Goal: Check status: Check status

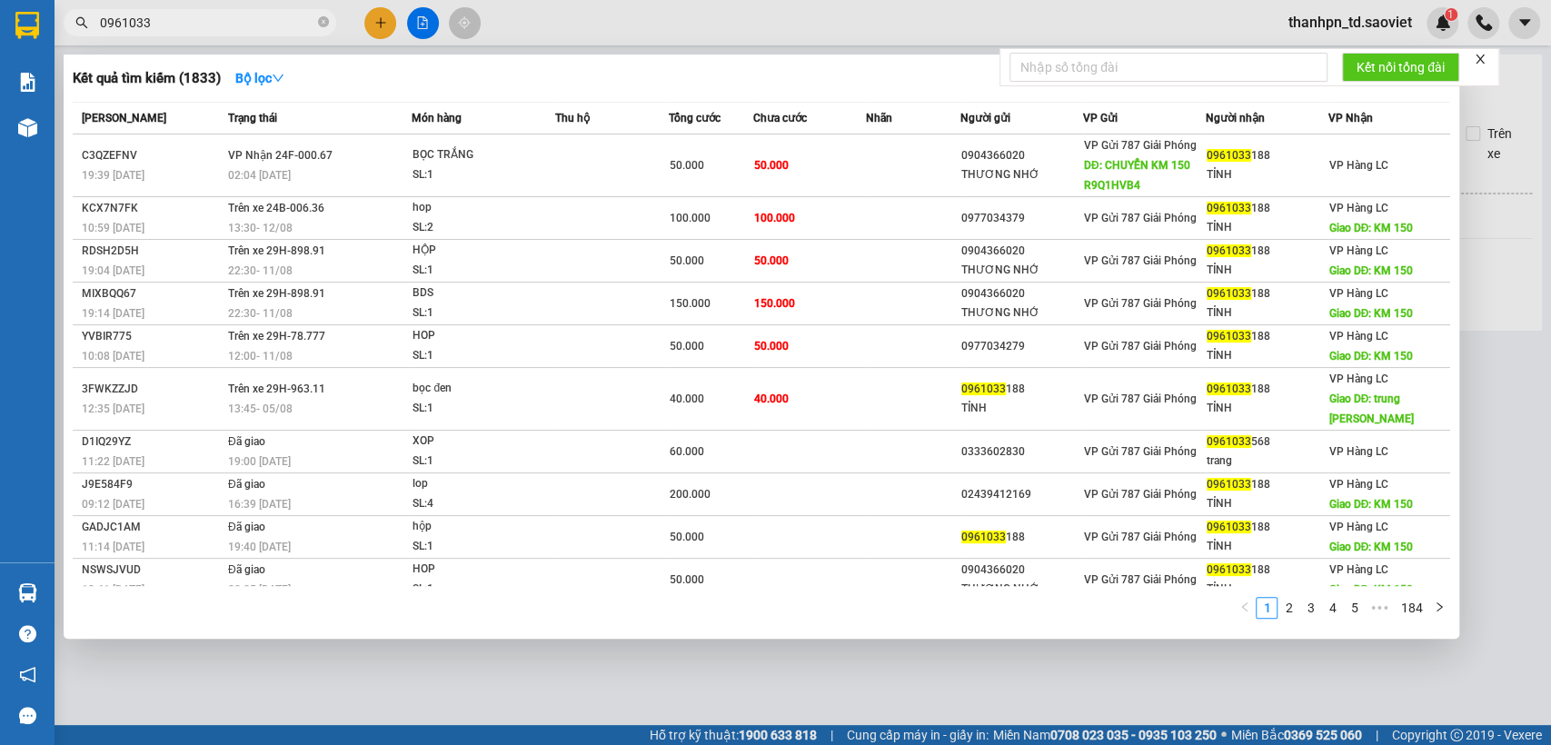
click at [206, 25] on input "0961033" at bounding box center [207, 23] width 214 height 20
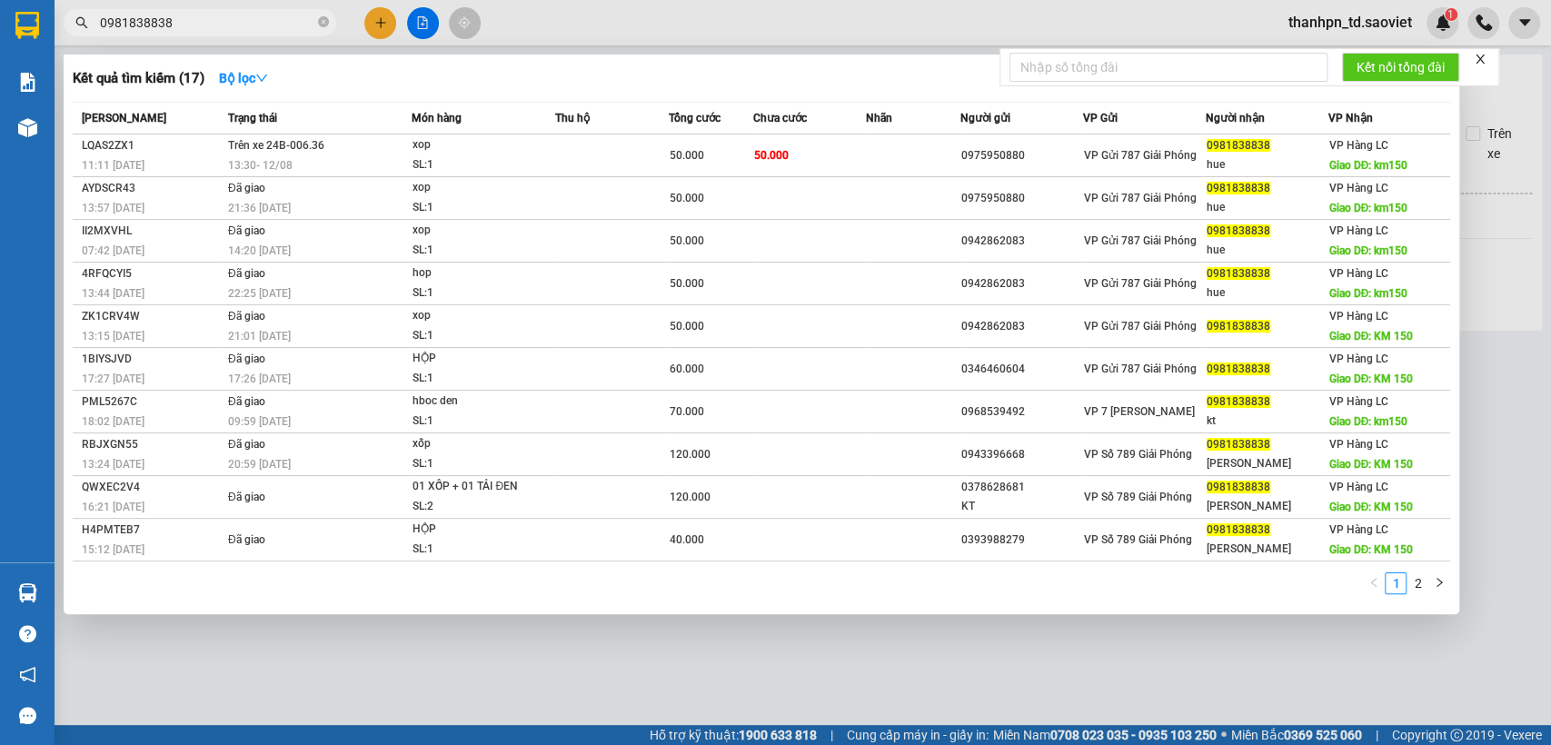
type input "0981838838"
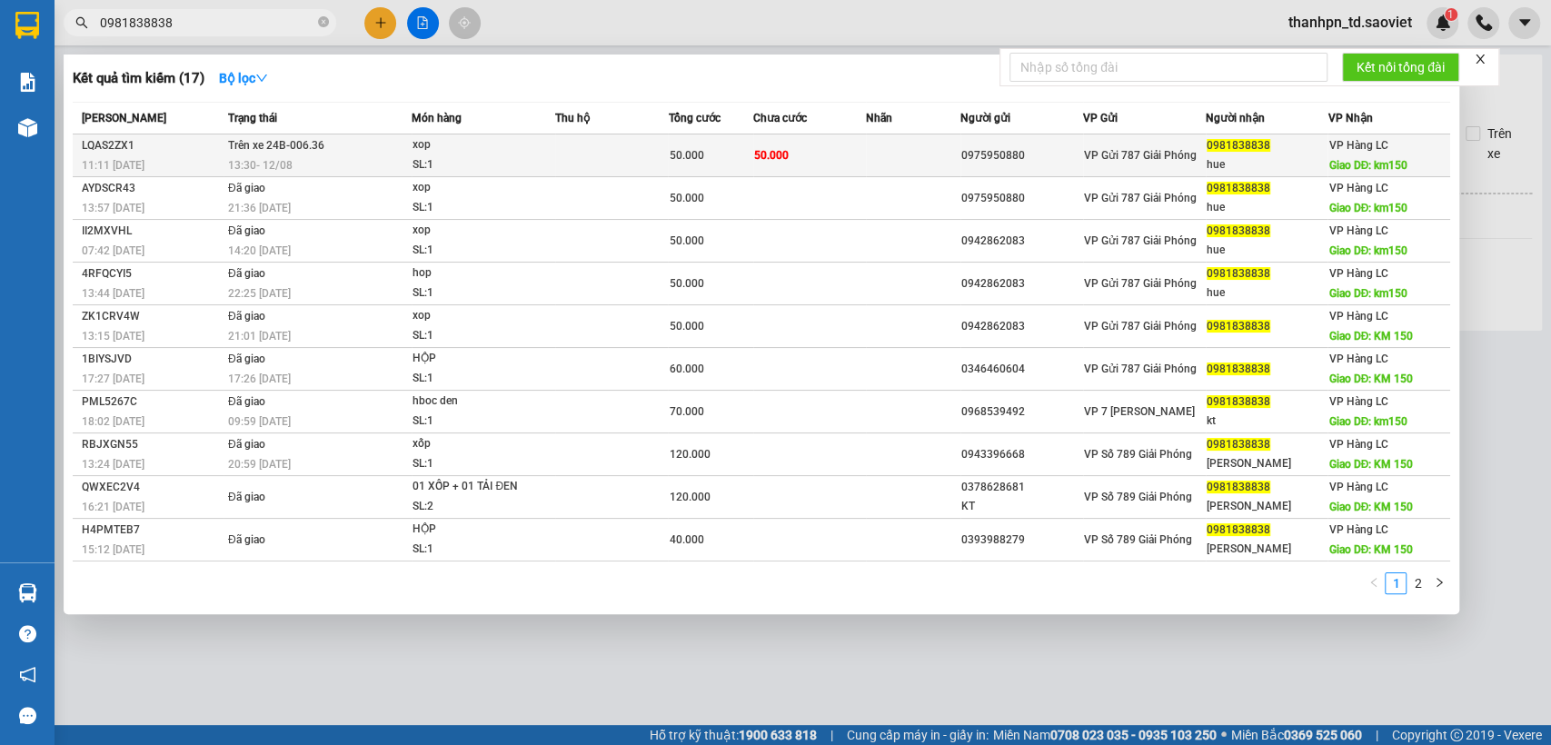
click at [595, 167] on td at bounding box center [611, 155] width 113 height 43
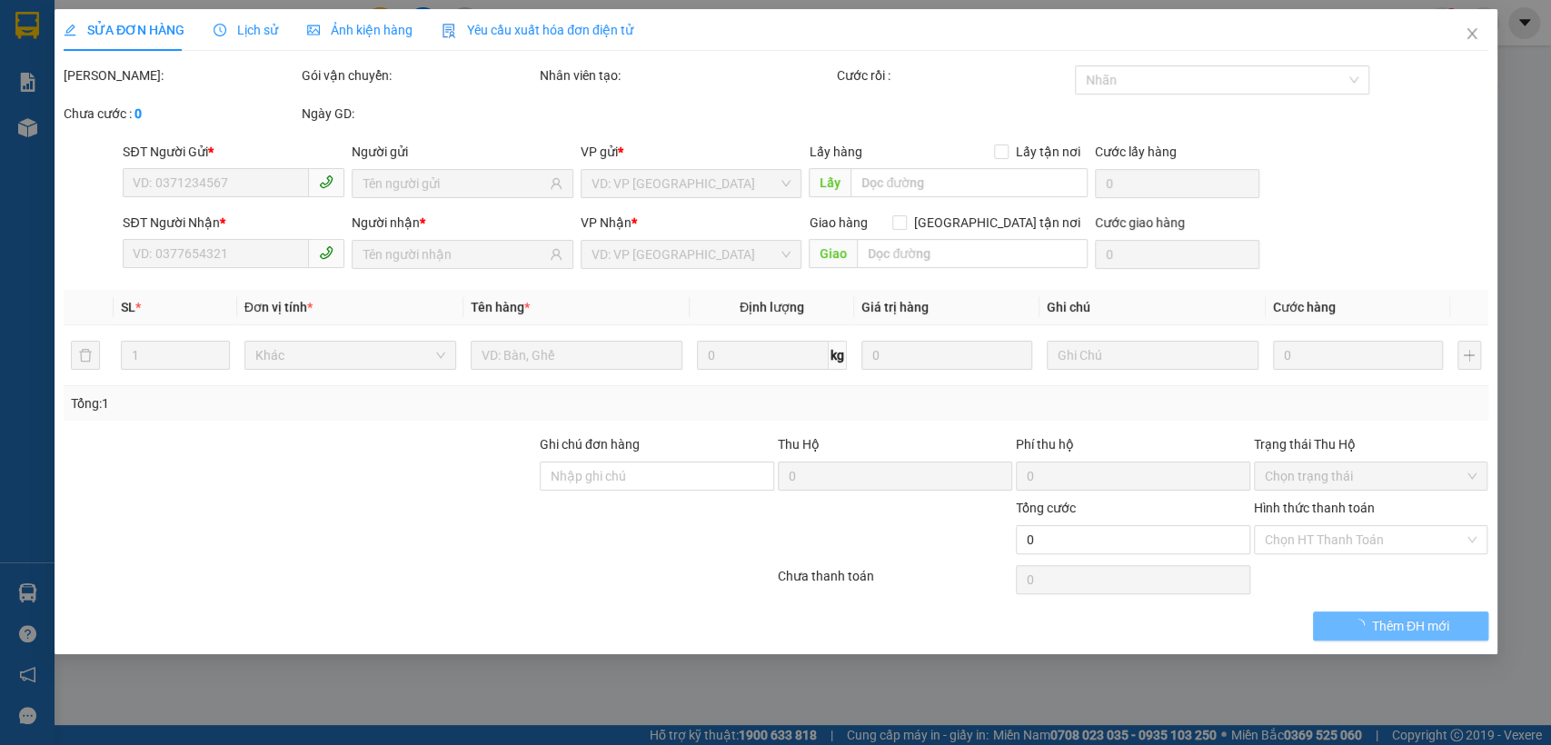
type input "0975950880"
type input "0981838838"
type input "hue"
type input "km150"
type input "50.000"
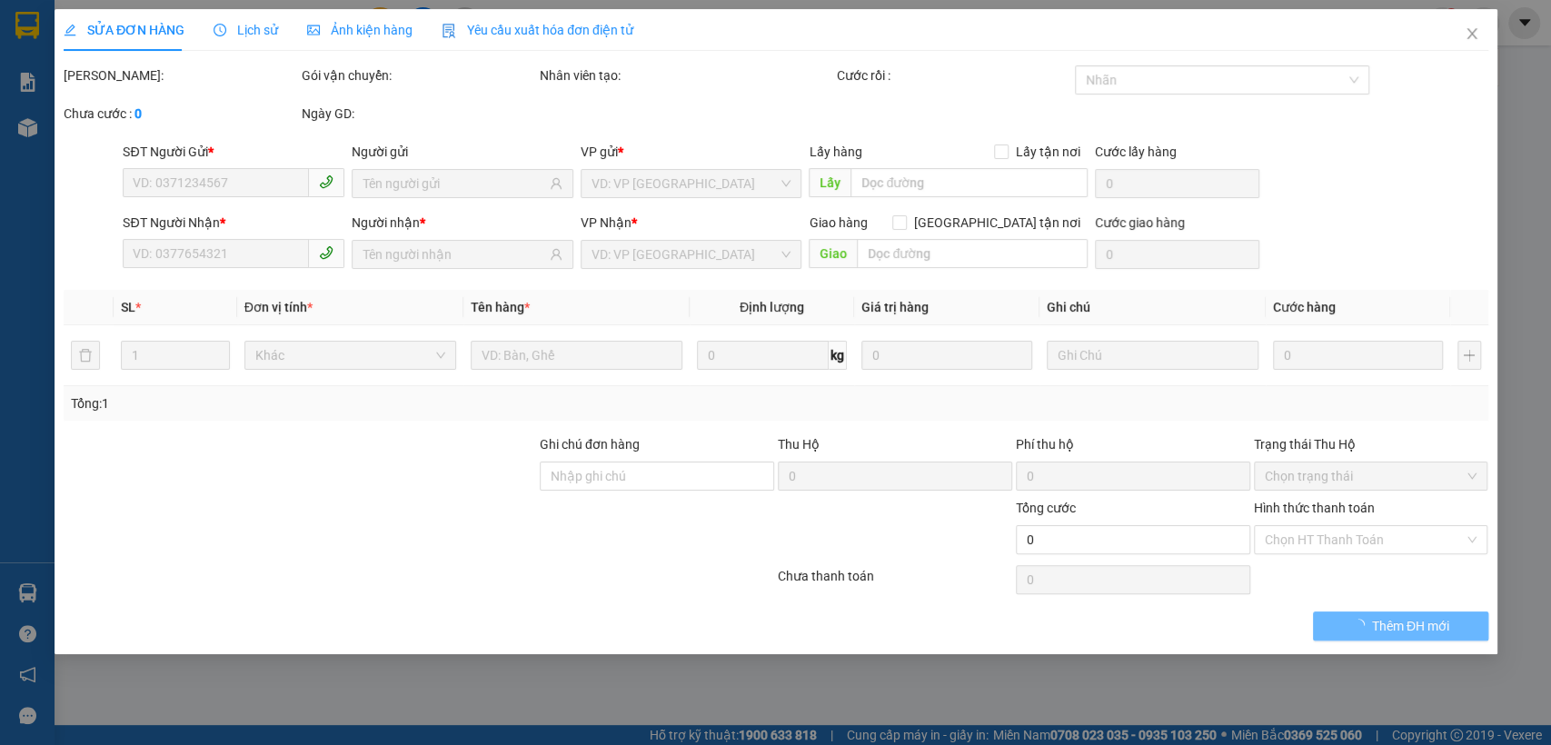
type input "50.000"
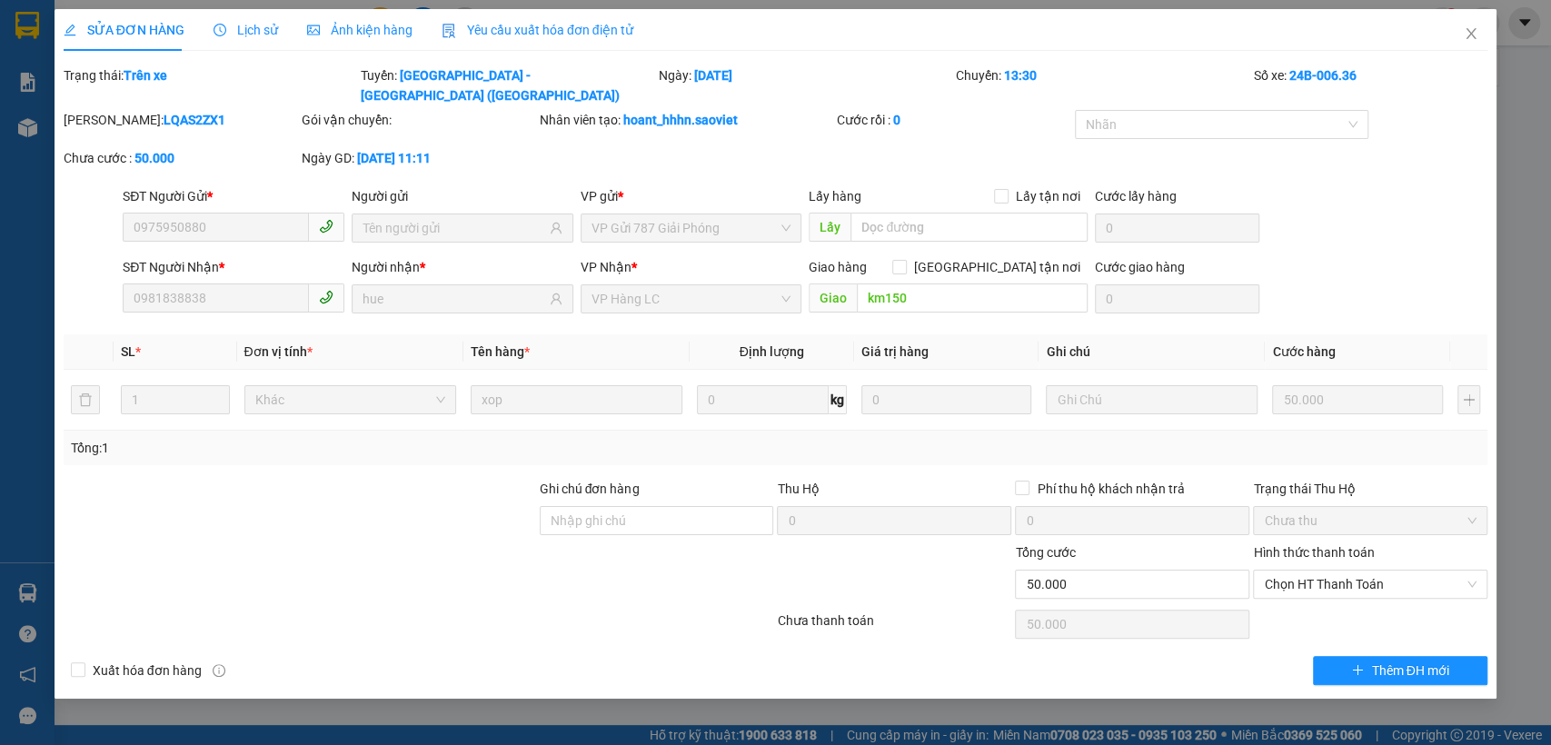
click at [237, 15] on div "Lịch sử" at bounding box center [245, 30] width 64 height 42
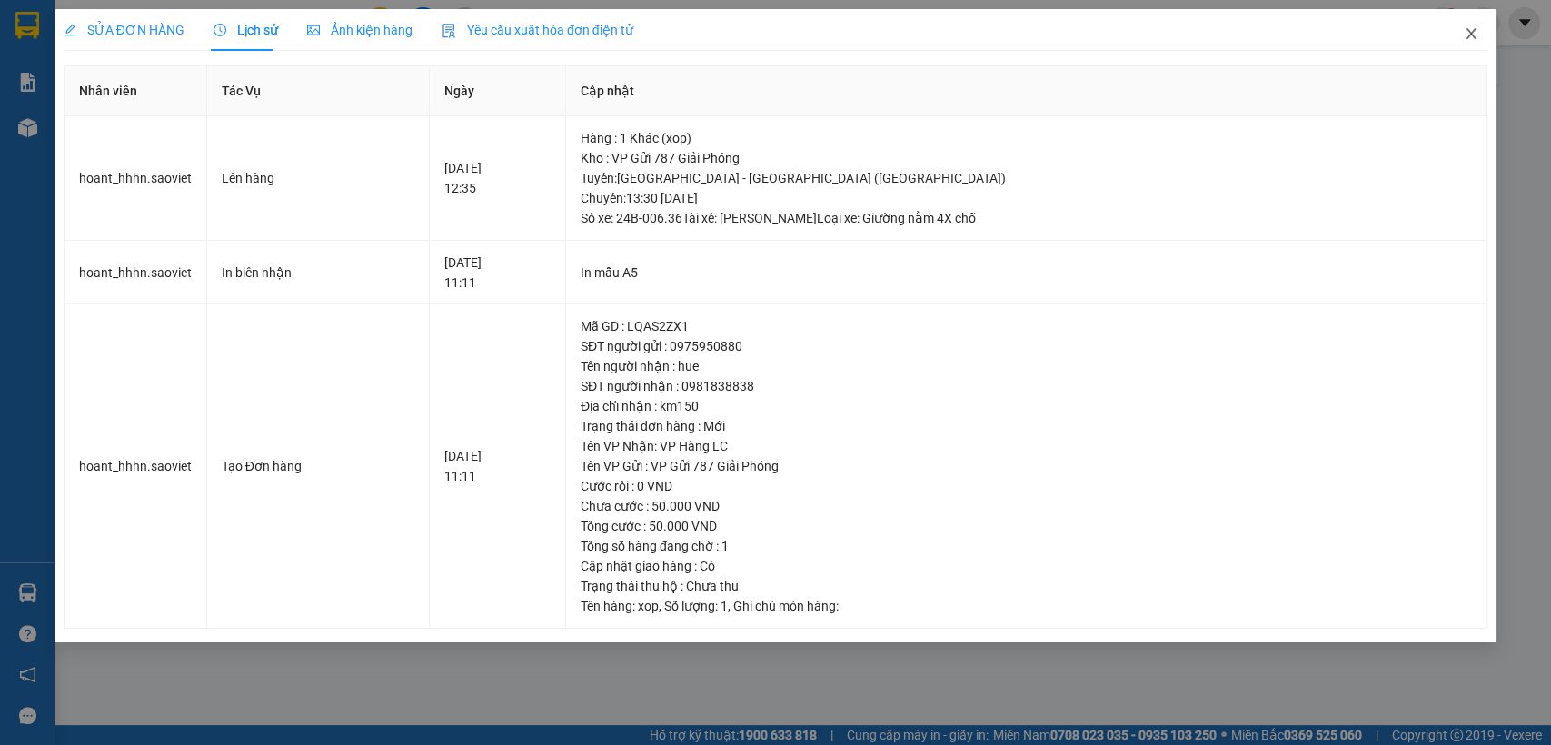
click at [1468, 36] on icon "close" at bounding box center [1471, 33] width 10 height 11
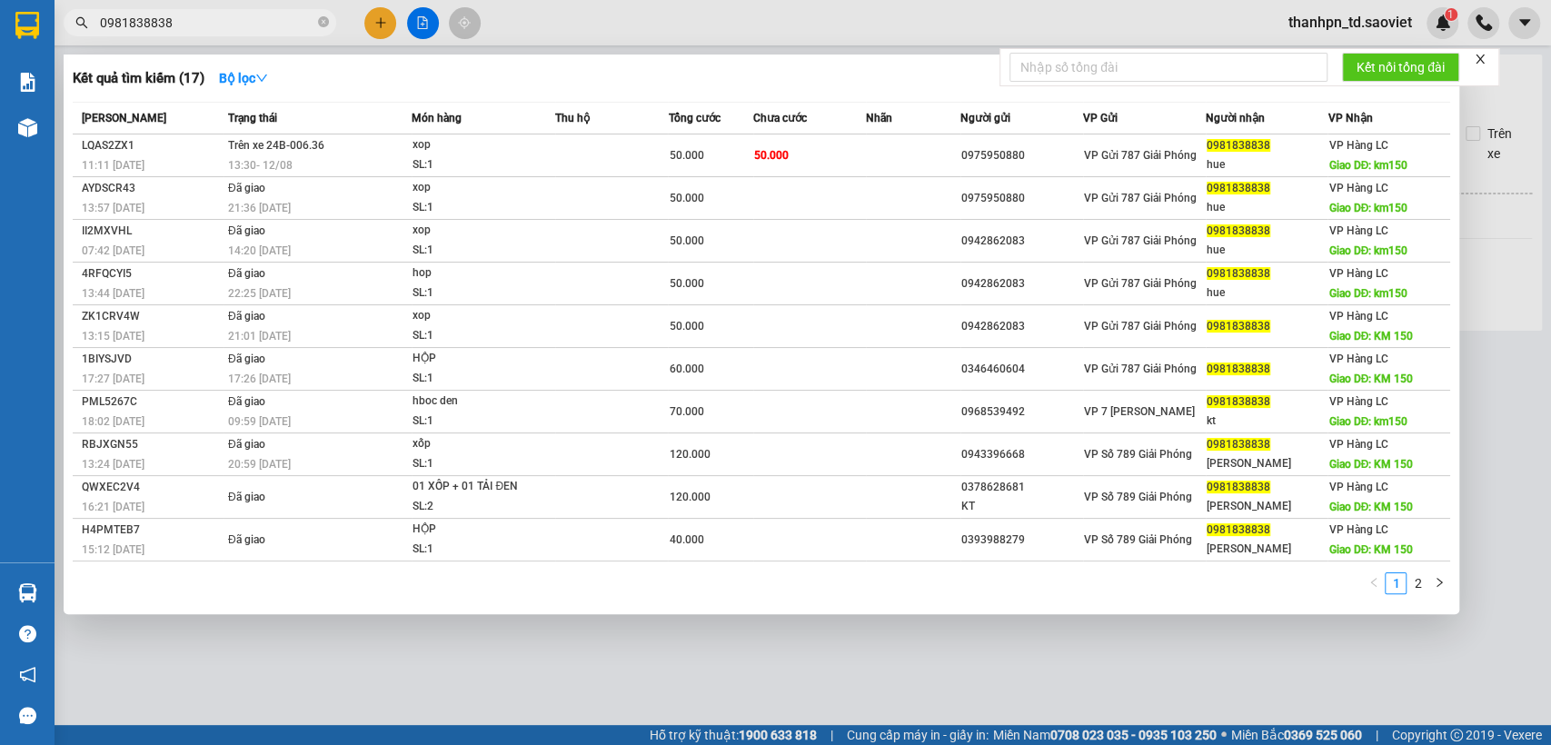
click at [253, 25] on input "0981838838" at bounding box center [207, 23] width 214 height 20
click at [273, 30] on input "0981838838" at bounding box center [207, 23] width 214 height 20
paste input "41158901"
type input "0981838838"
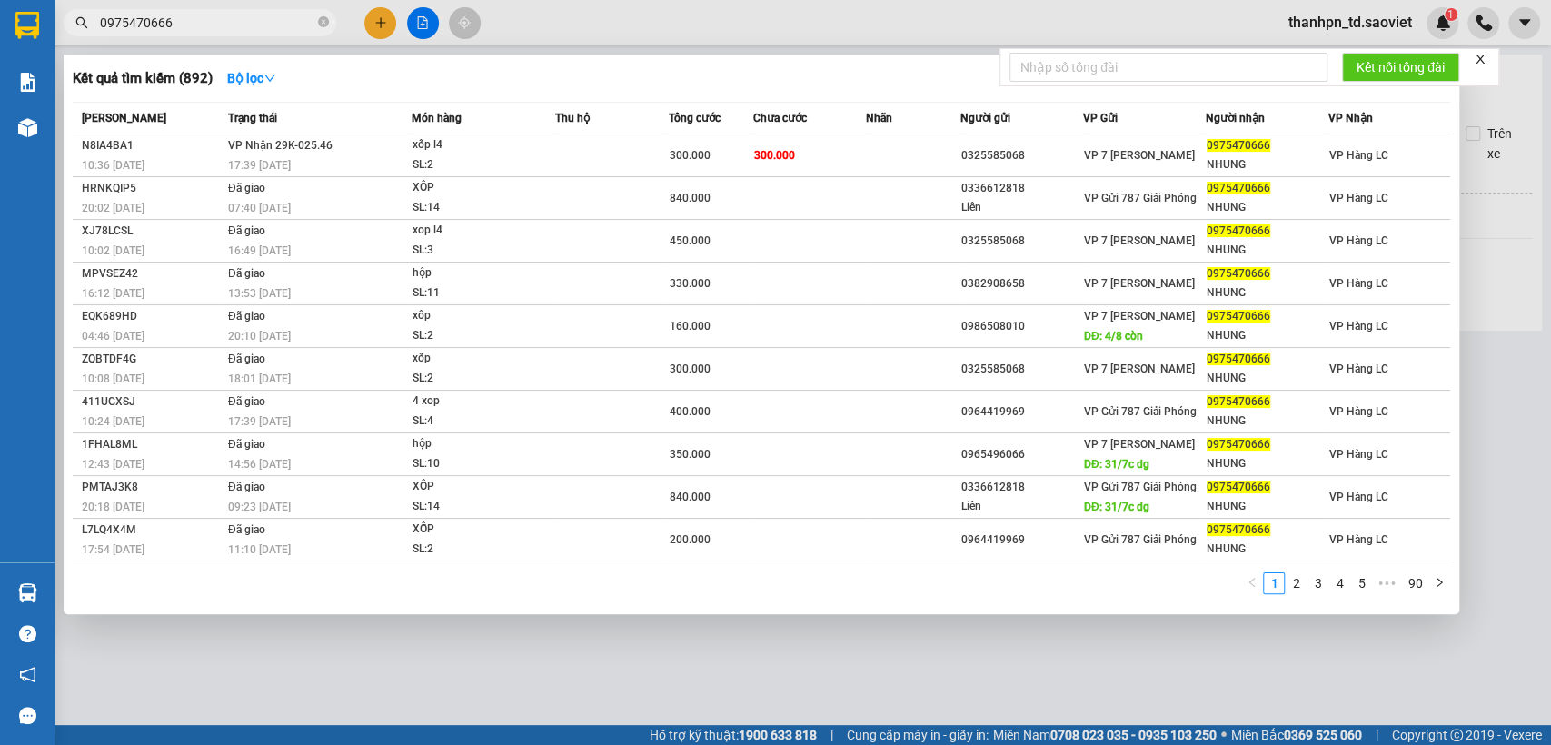
type input "0975470666"
